Goal: Find specific page/section: Find specific page/section

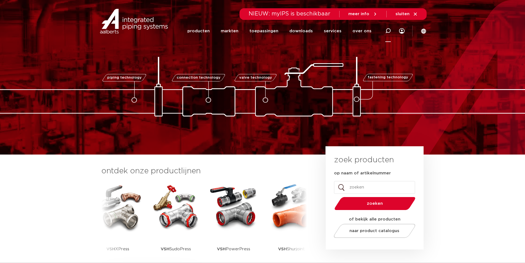
click at [387, 29] on icon at bounding box center [388, 31] width 6 height 6
paste input "[PERSON_NAME][EMAIL_ADDRESS][DOMAIN_NAME]"
type input "[PERSON_NAME][EMAIL_ADDRESS][DOMAIN_NAME]"
drag, startPoint x: 227, startPoint y: 30, endPoint x: 136, endPoint y: 25, distance: 91.9
click at [136, 25] on div "[PERSON_NAME] [PERSON_NAME][EMAIL_ADDRESS][DOMAIN_NAME] NIEUW: myIPS is beschik…" at bounding box center [263, 21] width 328 height 42
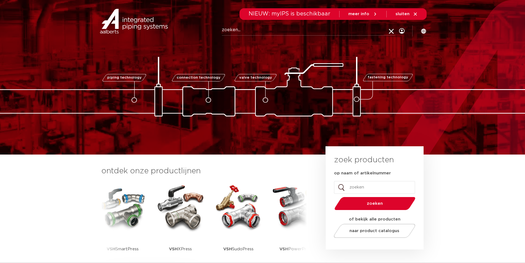
click at [335, 28] on input "Zoeken" at bounding box center [308, 30] width 173 height 11
paste input "6191603"
type input "6191603"
click button "Zoeken" at bounding box center [0, 0] width 0 height 0
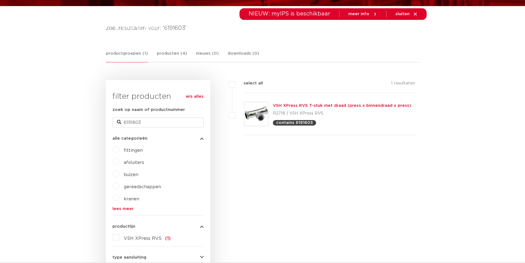
click at [311, 104] on link "VSH XPress RVS T-stuk met draad (press x binnendraad x press)" at bounding box center [342, 105] width 138 height 4
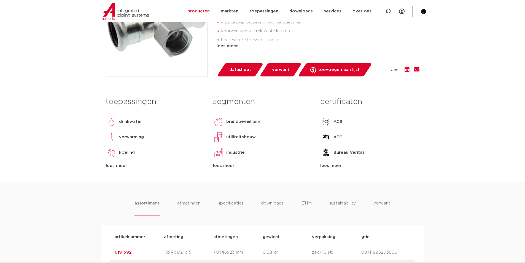
scroll to position [170, 0]
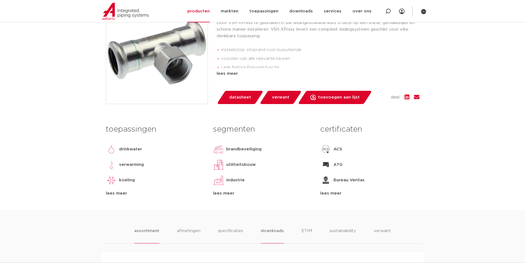
click at [276, 233] on li "downloads" at bounding box center [272, 235] width 23 height 16
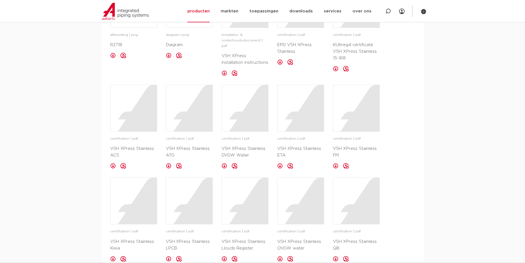
scroll to position [280, 0]
